Goal: Transaction & Acquisition: Obtain resource

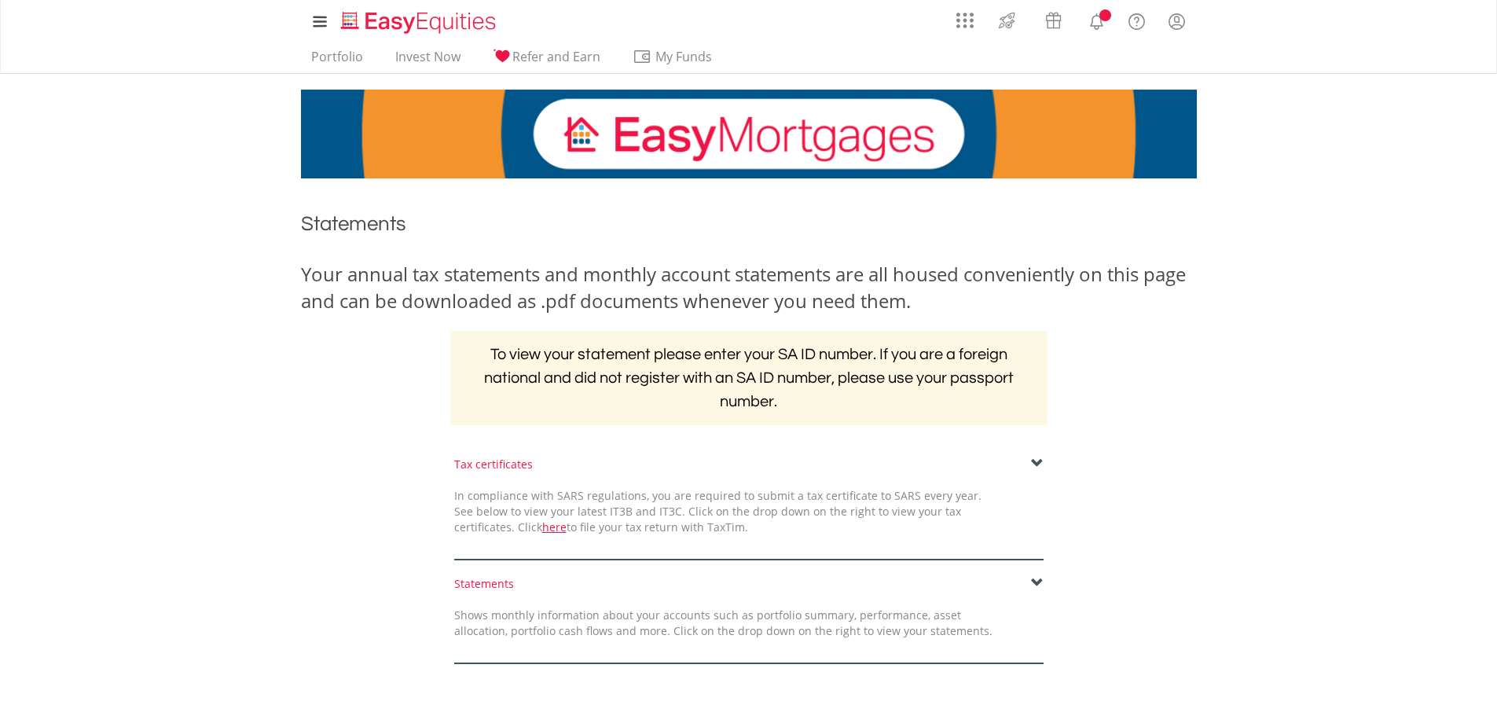
scroll to position [237, 0]
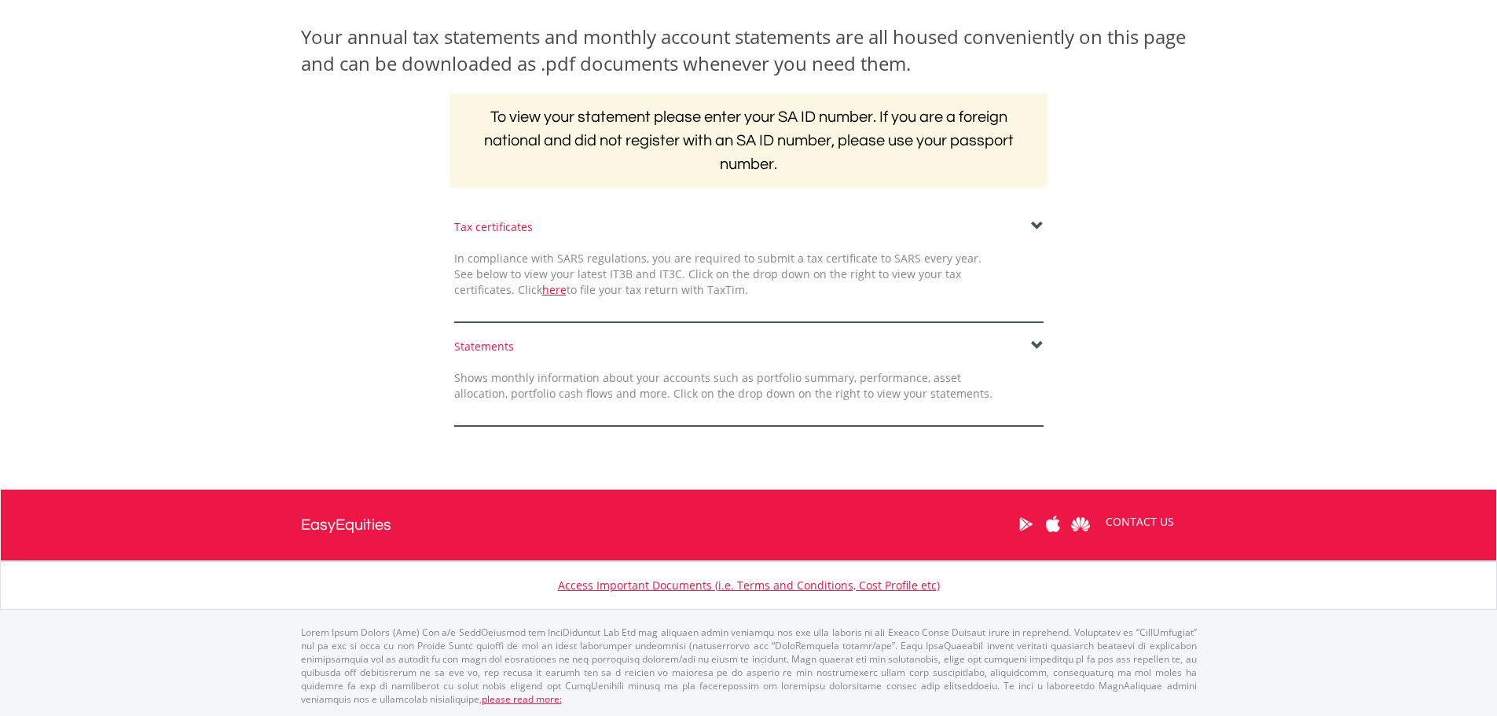
click at [1041, 348] on span at bounding box center [1037, 346] width 13 height 13
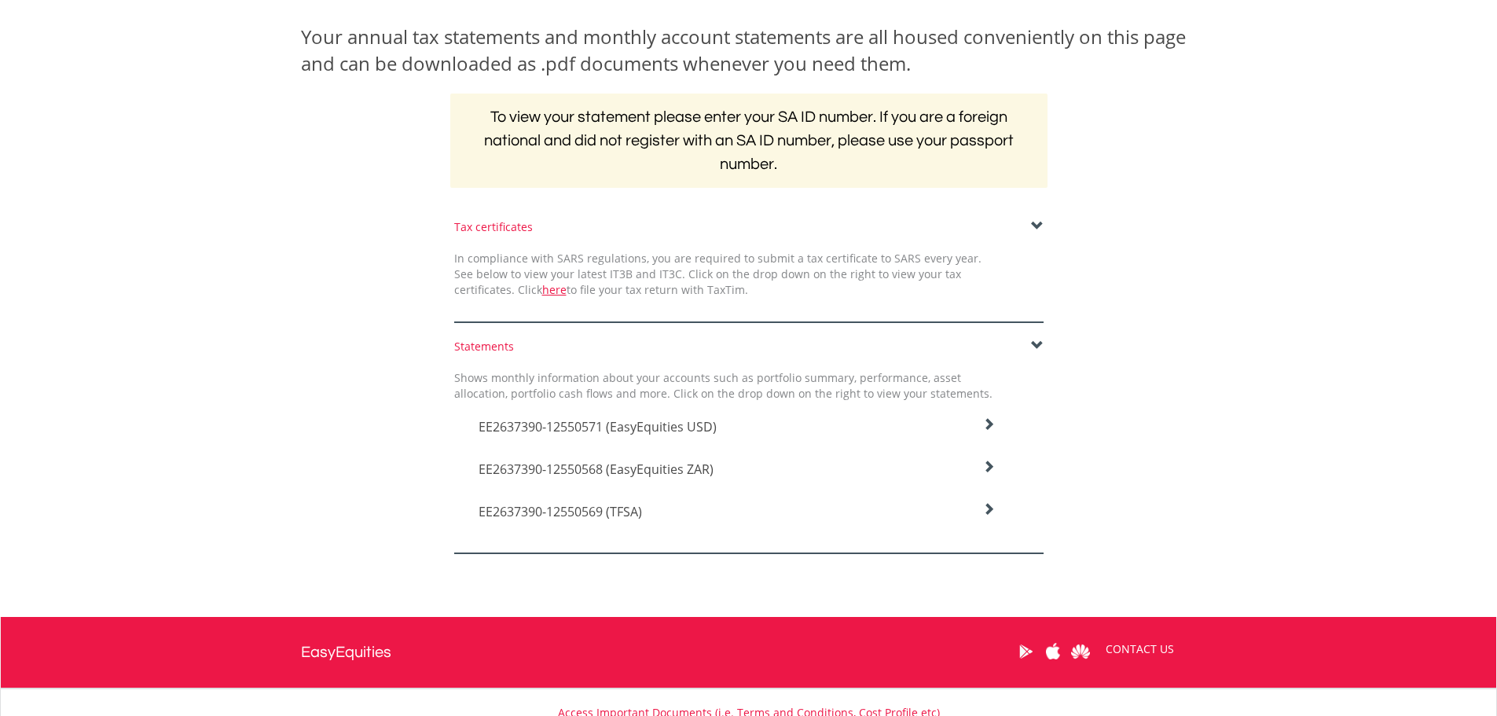
click at [989, 431] on icon at bounding box center [988, 424] width 13 height 13
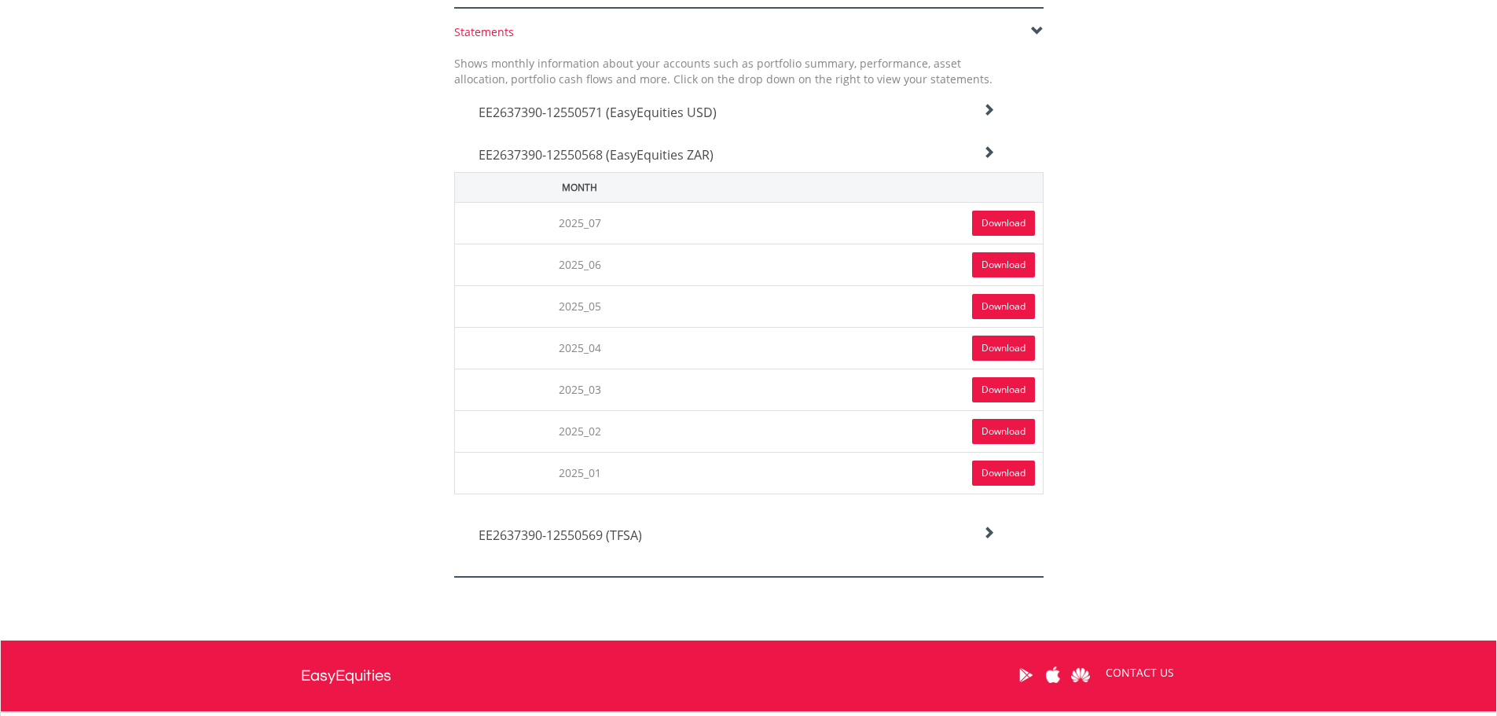
scroll to position [473, 0]
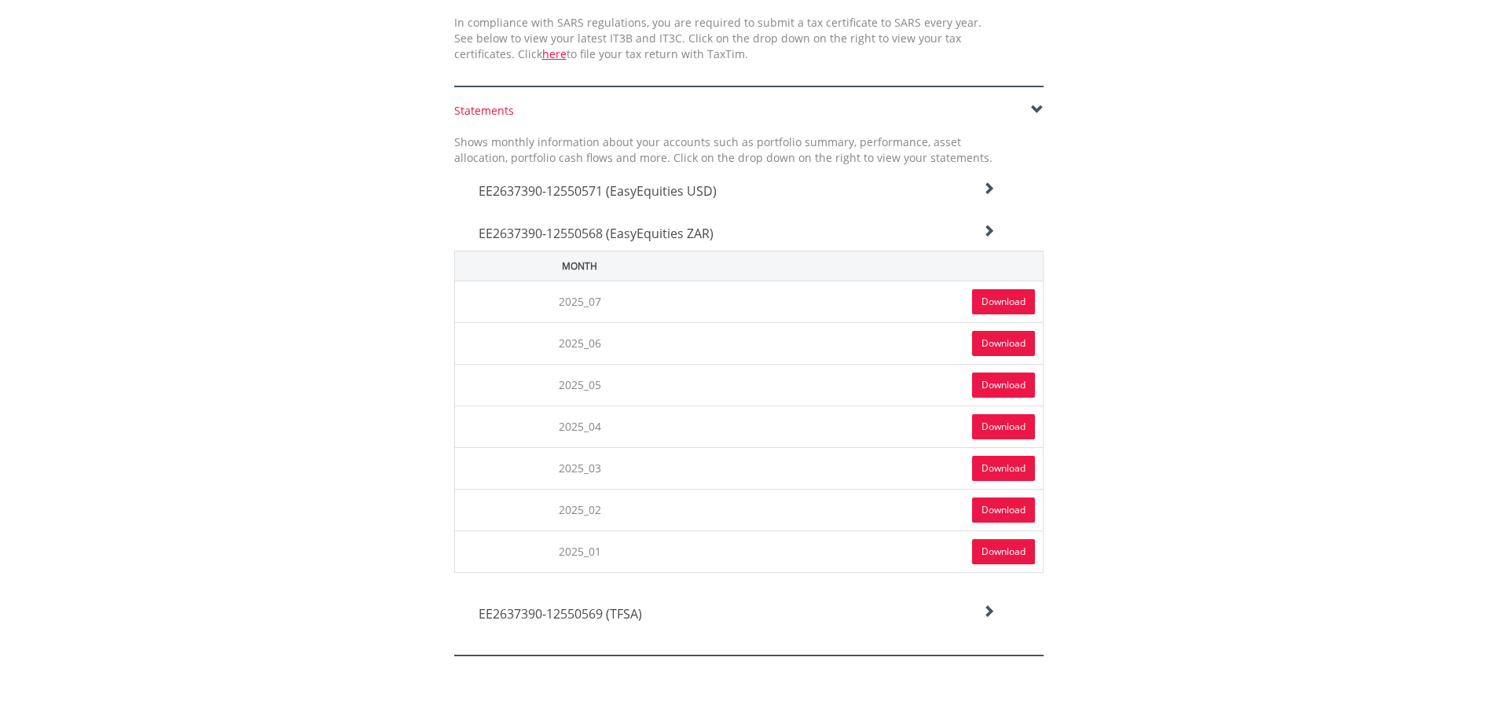
click at [988, 296] on link "Download" at bounding box center [1003, 301] width 63 height 25
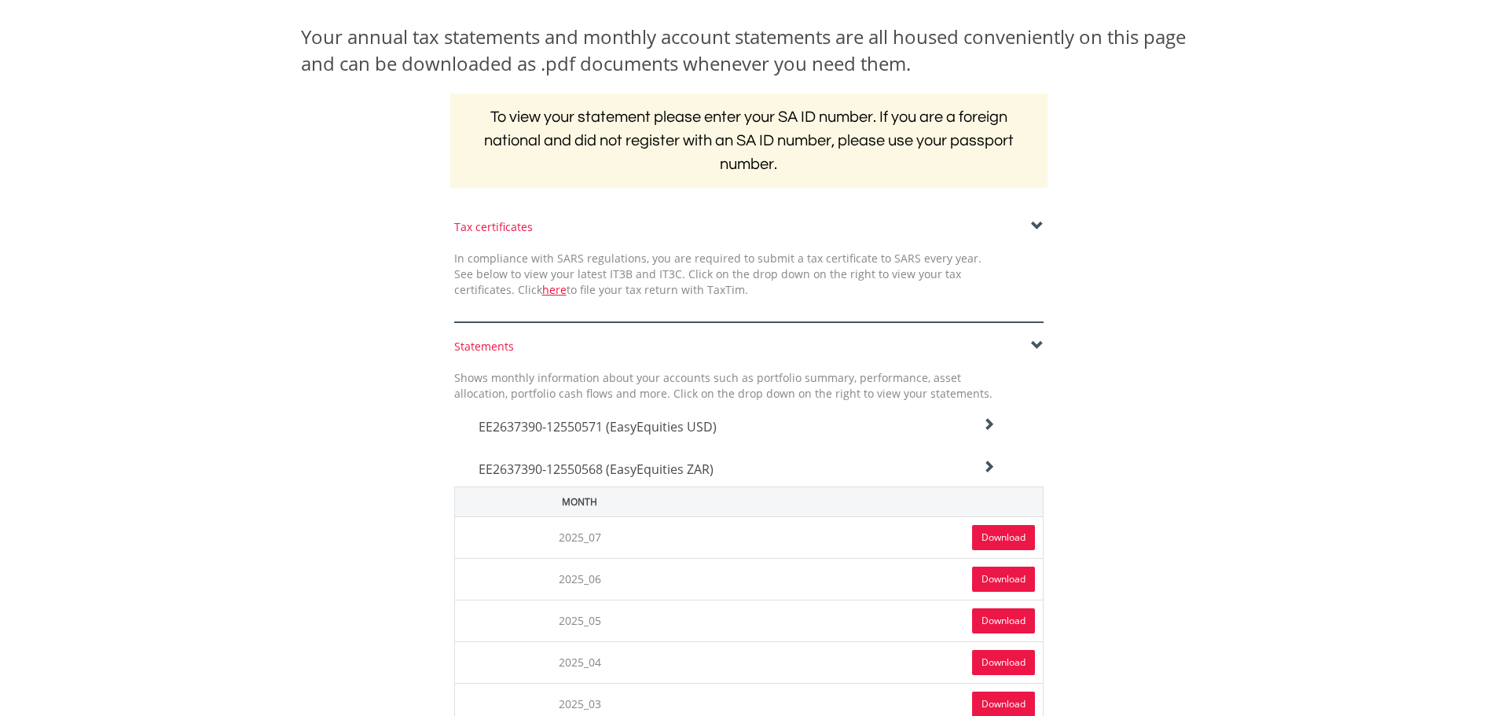
scroll to position [0, 0]
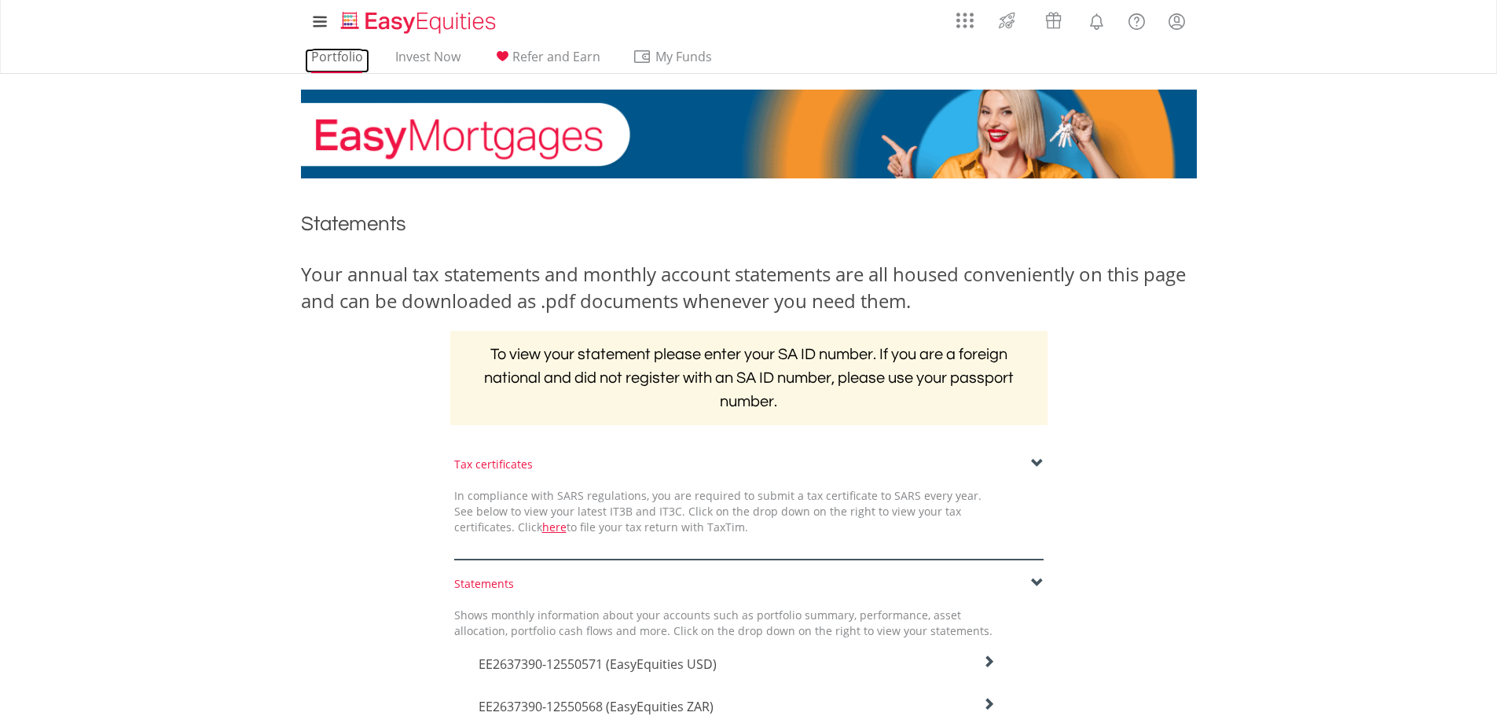
click at [343, 53] on link "Portfolio" at bounding box center [337, 61] width 64 height 24
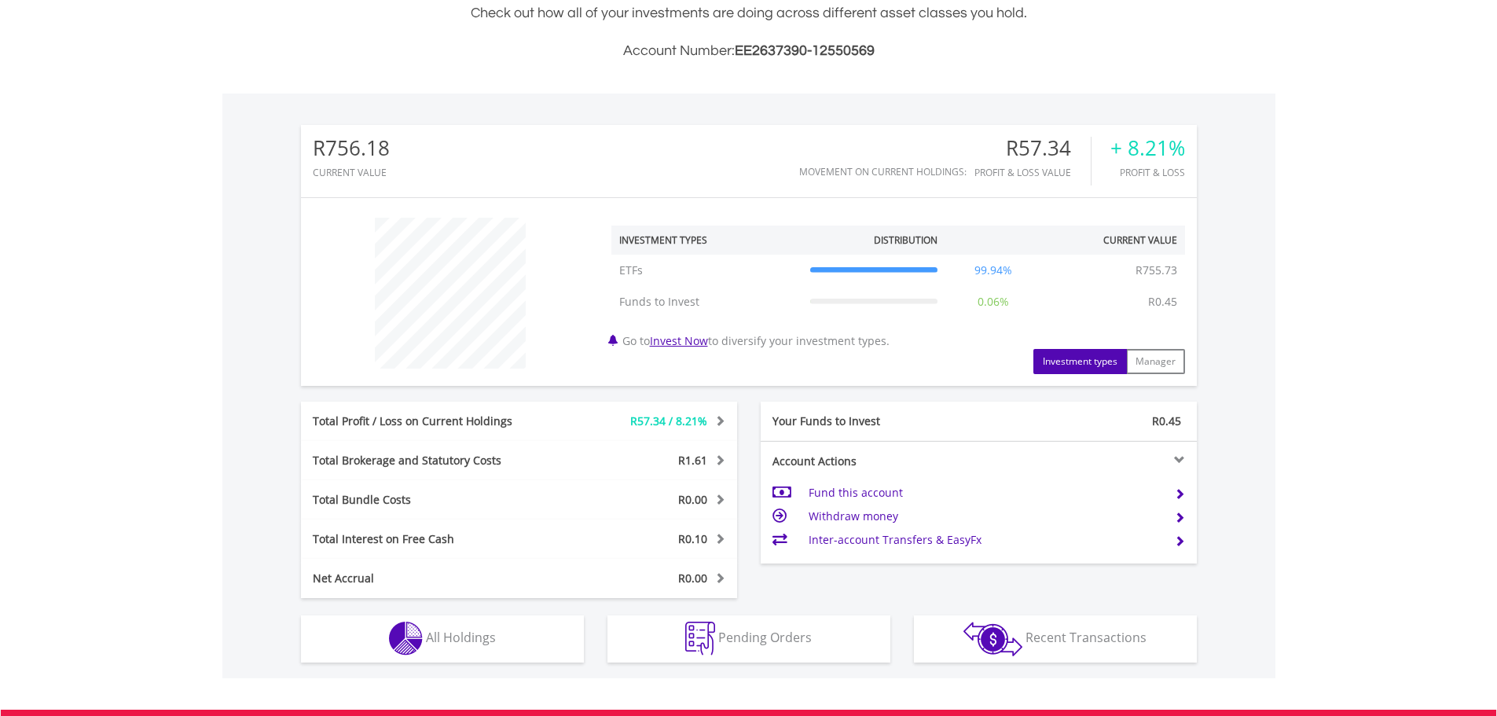
scroll to position [614, 0]
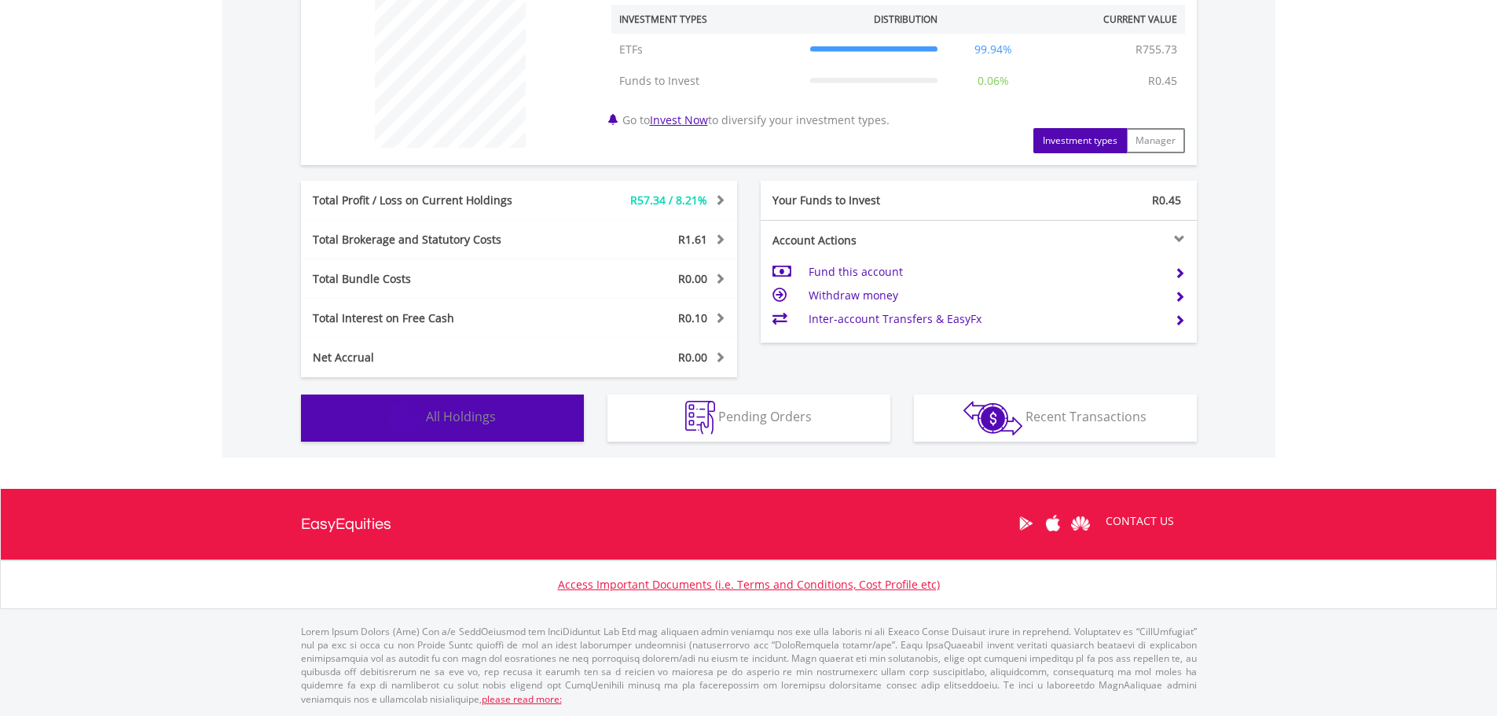
click at [448, 415] on span "All Holdings" at bounding box center [461, 416] width 70 height 17
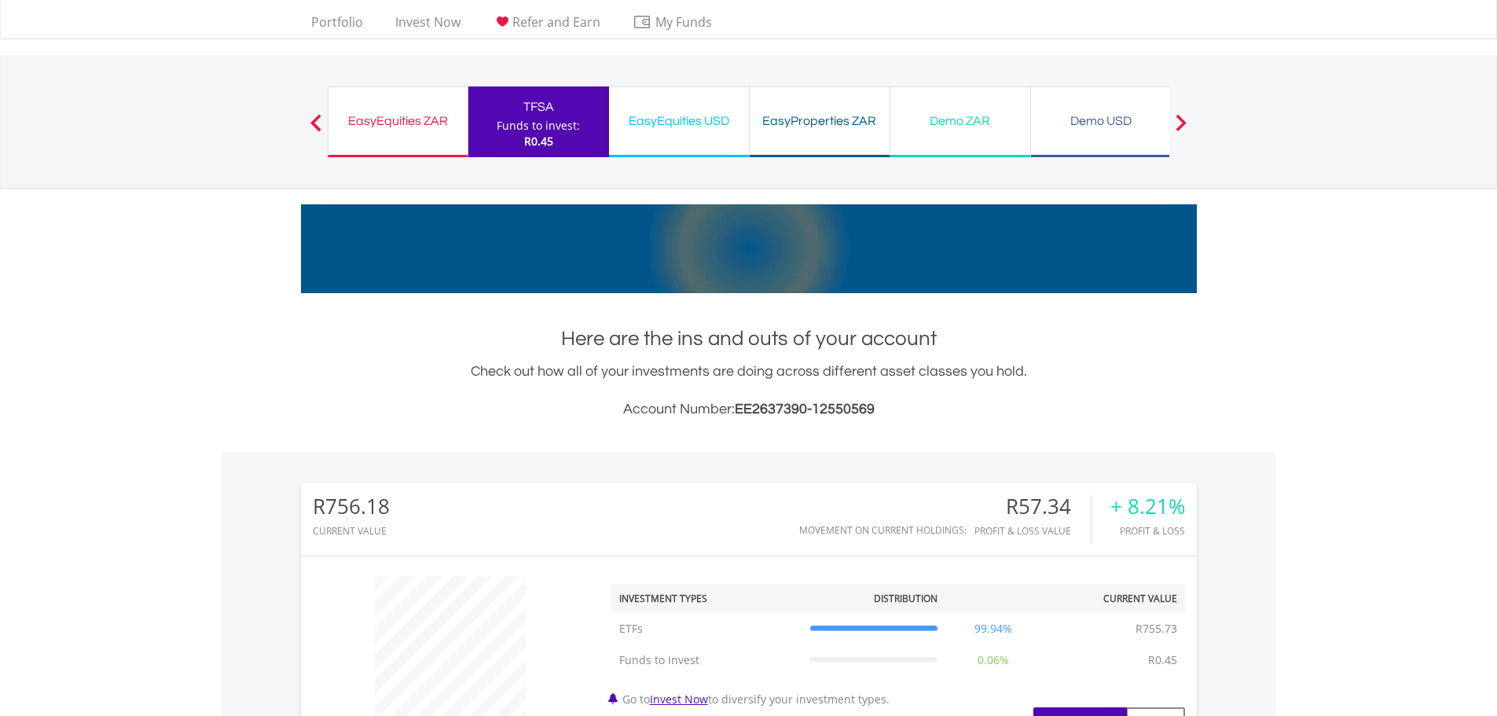
scroll to position [0, 0]
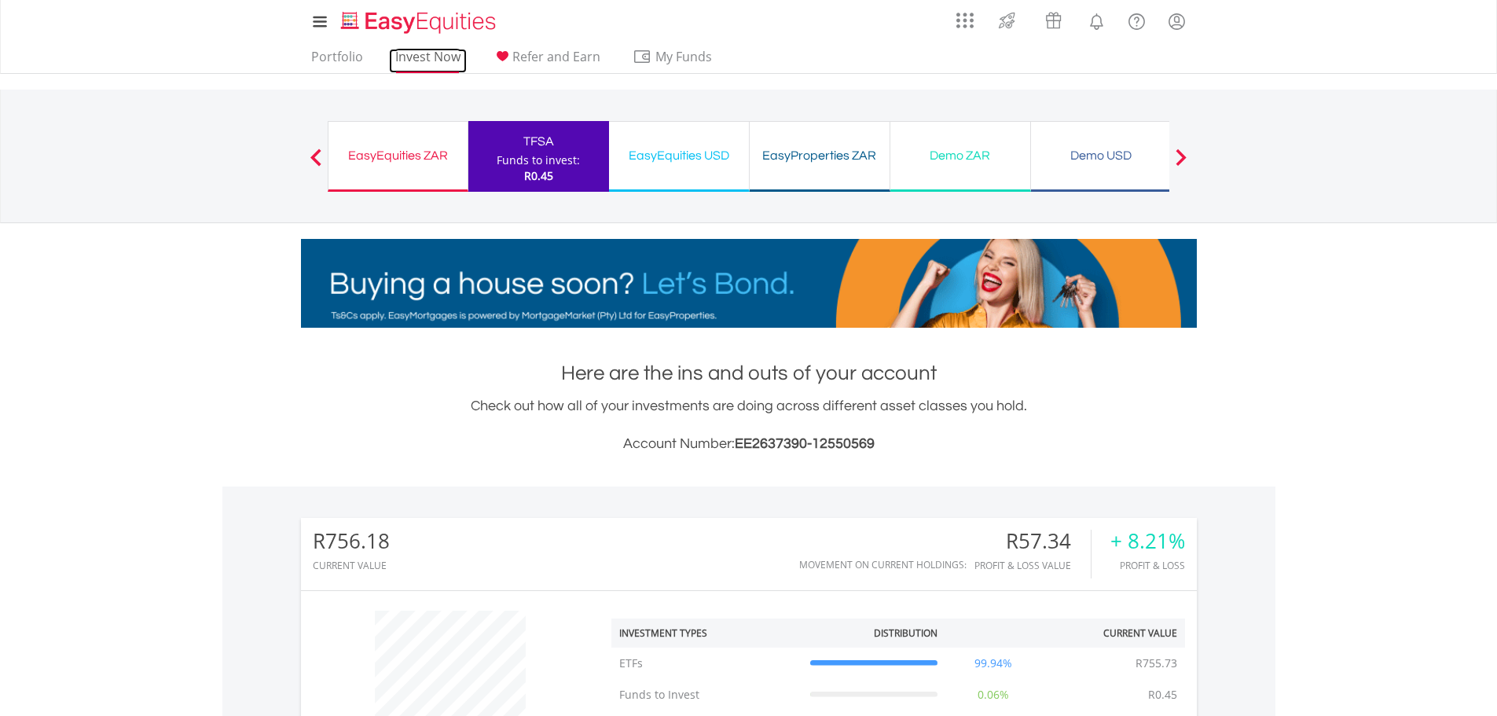
click at [415, 53] on link "Invest Now" at bounding box center [428, 61] width 78 height 24
